Goal: Task Accomplishment & Management: Complete application form

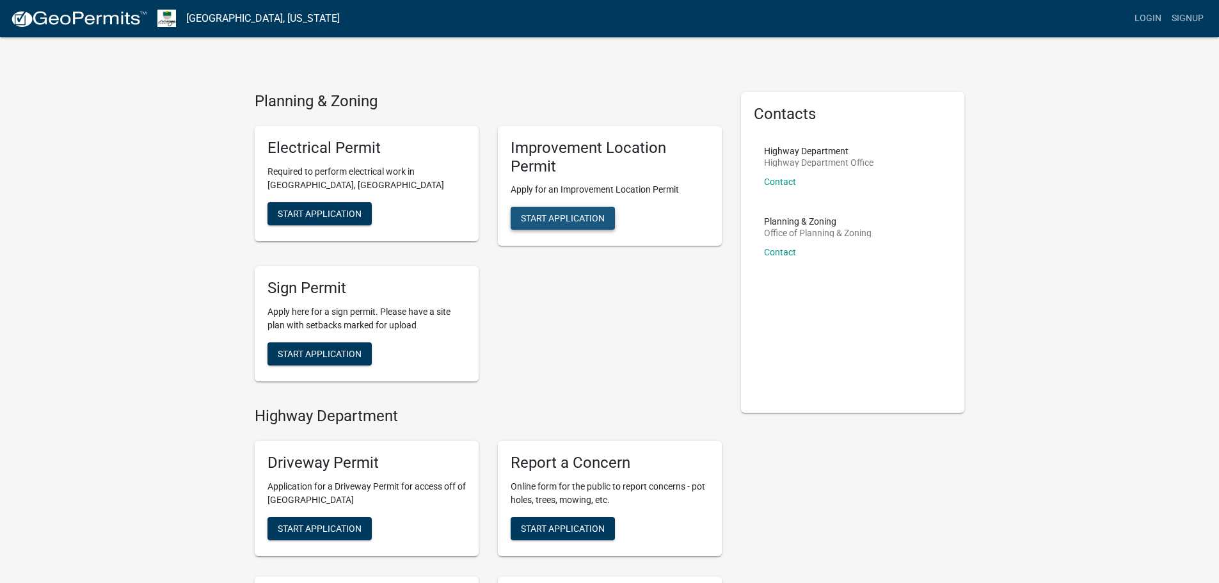
click at [575, 216] on span "Start Application" at bounding box center [563, 218] width 84 height 10
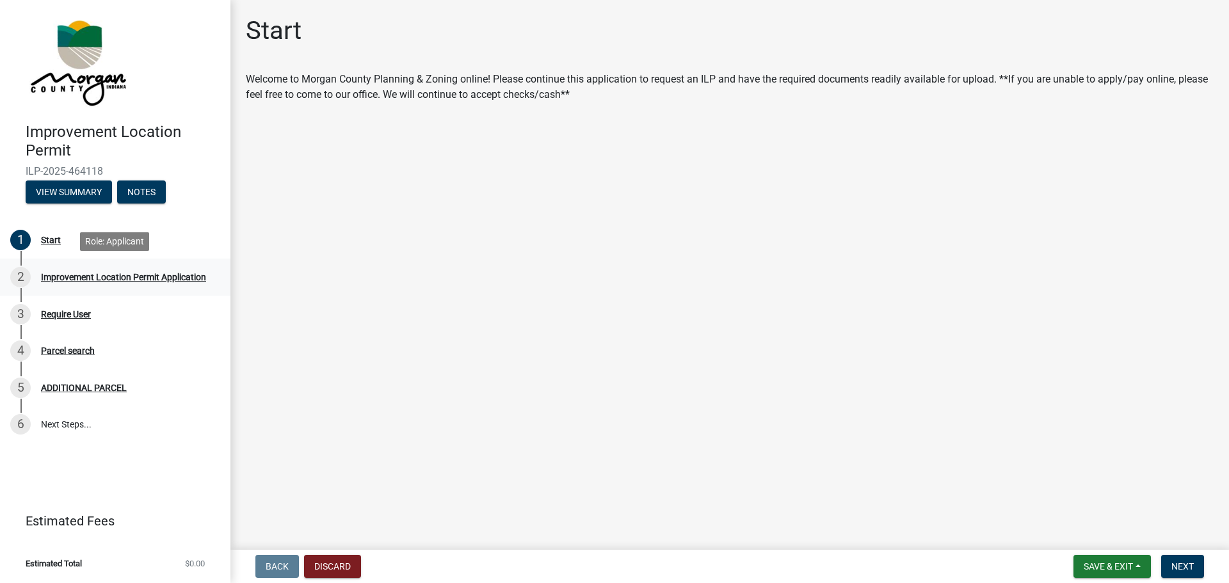
click at [94, 275] on div "Improvement Location Permit Application" at bounding box center [123, 277] width 165 height 9
click at [89, 275] on div "Improvement Location Permit Application" at bounding box center [123, 277] width 165 height 9
click at [408, 225] on main "Start Welcome to Morgan County Planning & Zoning online! Please continue this a…" at bounding box center [729, 272] width 998 height 545
drag, startPoint x: 655, startPoint y: 160, endPoint x: 641, endPoint y: 436, distance: 276.8
click at [635, 443] on main "Start Welcome to Morgan County Planning & Zoning online! Please continue this a…" at bounding box center [729, 272] width 998 height 545
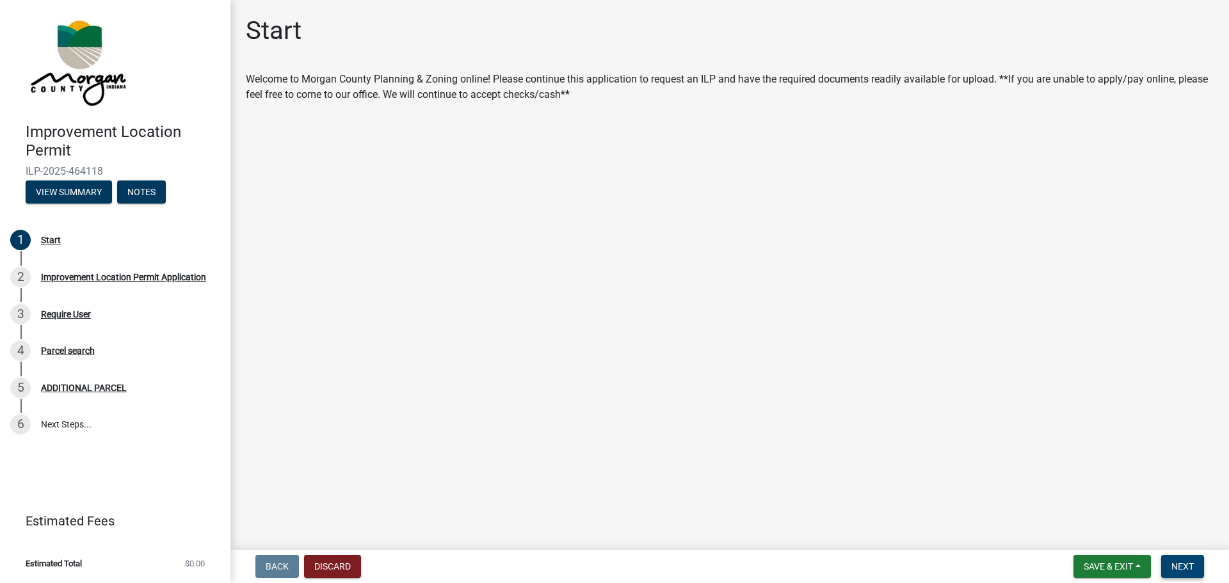
click at [1178, 563] on span "Next" at bounding box center [1182, 566] width 22 height 10
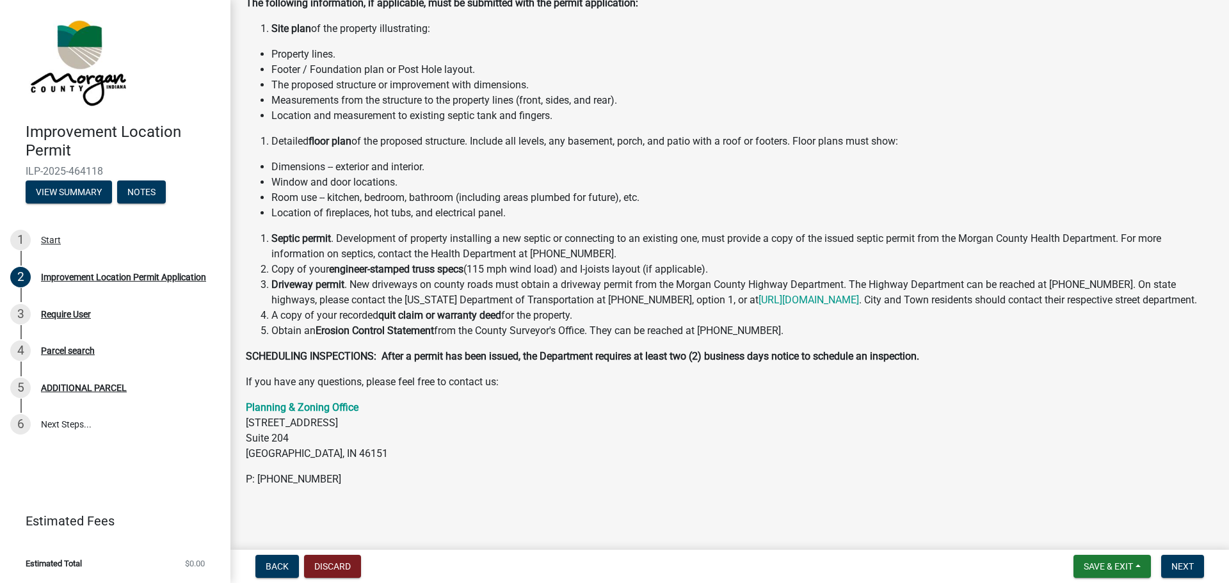
scroll to position [143, 0]
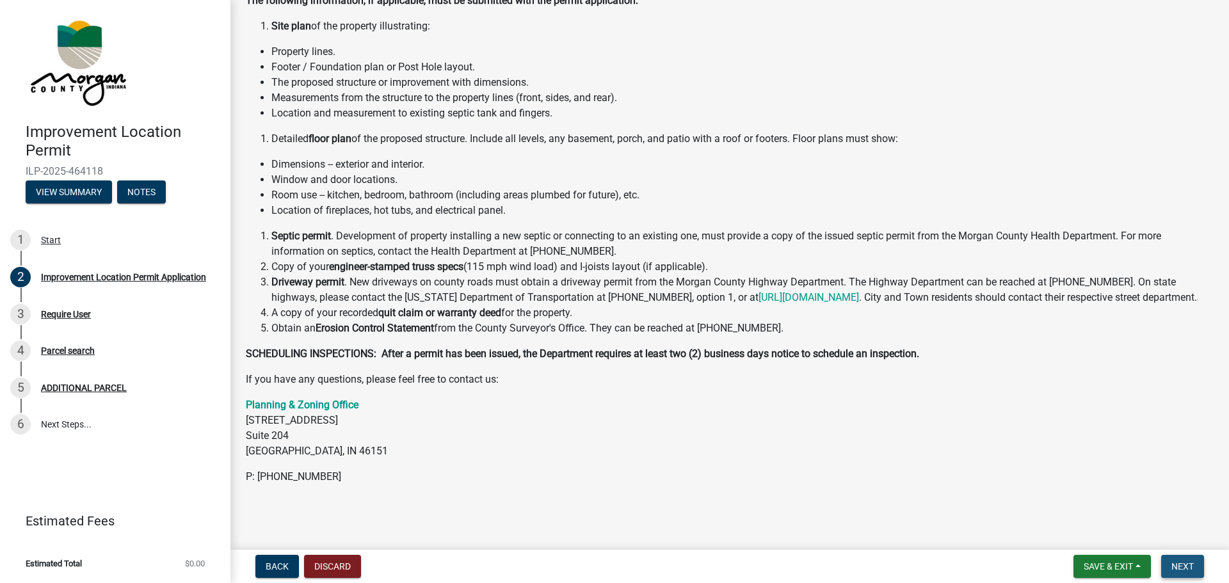
click at [1192, 573] on button "Next" at bounding box center [1182, 566] width 43 height 23
